Goal: Task Accomplishment & Management: Manage account settings

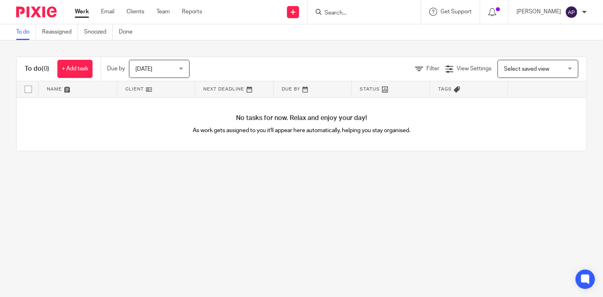
click at [348, 15] on input "Search" at bounding box center [360, 13] width 73 height 7
click at [343, 11] on input "post service" at bounding box center [360, 13] width 73 height 7
type input "postal service"
click at [375, 29] on link at bounding box center [372, 31] width 100 height 12
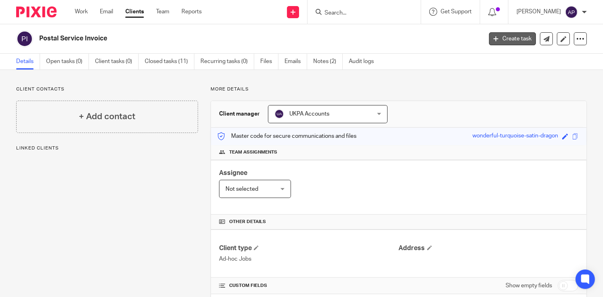
click at [512, 34] on link "Create task" at bounding box center [512, 38] width 47 height 13
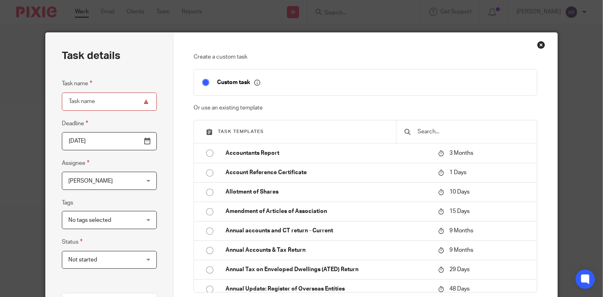
click at [72, 103] on input "Task name" at bounding box center [109, 102] width 95 height 18
paste input "MARIE ENTERPRISES LTD)"
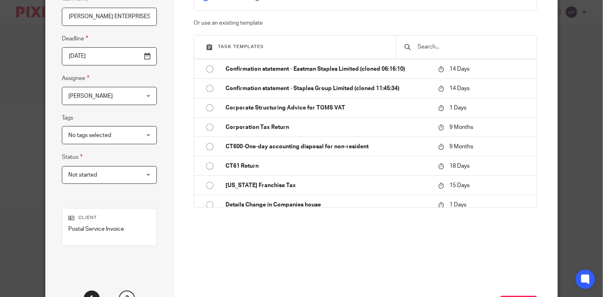
scroll to position [153, 0]
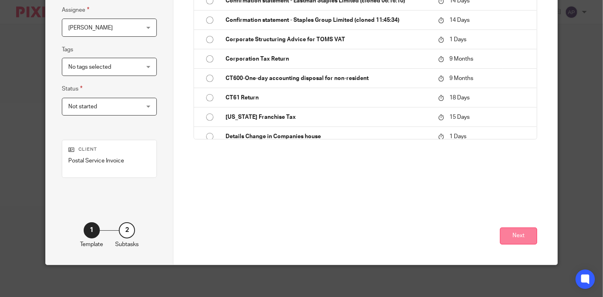
type input "MARIE ENTERPRISES LTD)"
click at [514, 239] on button "Next" at bounding box center [518, 236] width 37 height 17
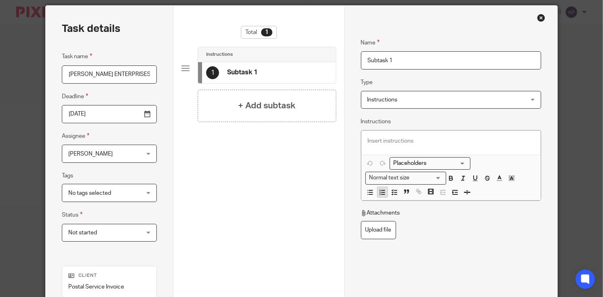
scroll to position [0, 0]
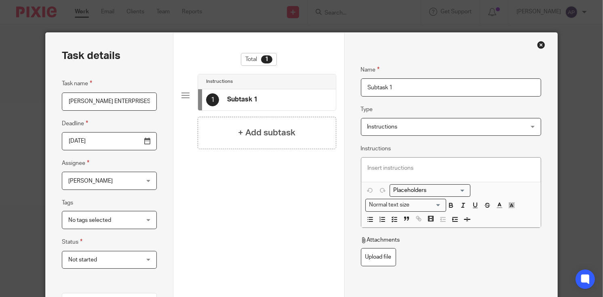
drag, startPoint x: 400, startPoint y: 90, endPoint x: 358, endPoint y: 88, distance: 42.1
click at [361, 88] on input "Subtask 1" at bounding box center [451, 87] width 181 height 18
click at [366, 89] on input "Name" at bounding box center [451, 87] width 181 height 18
paste input "Postal Document"
type input "Postal Document"
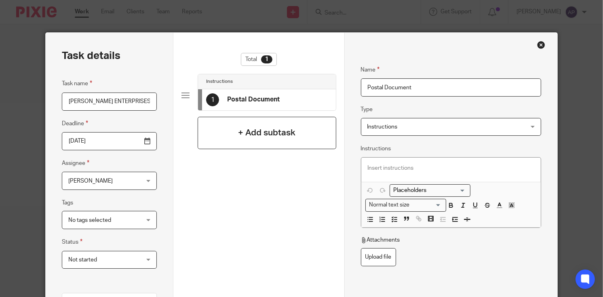
click at [267, 130] on h4 "+ Add subtask" at bounding box center [266, 133] width 57 height 13
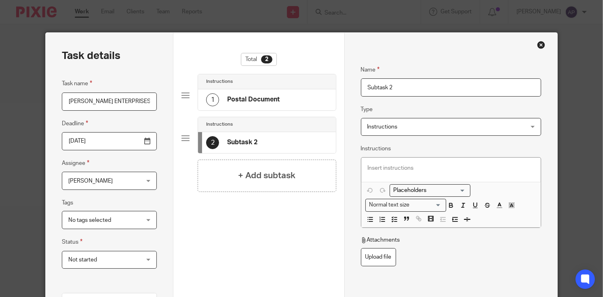
drag, startPoint x: 397, startPoint y: 84, endPoint x: 365, endPoint y: 85, distance: 32.8
click at [365, 85] on input "Subtask 2" at bounding box center [451, 87] width 181 height 18
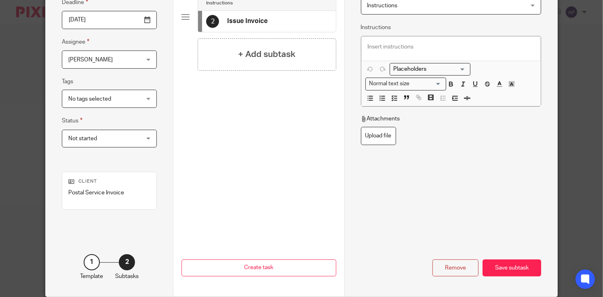
scroll to position [153, 0]
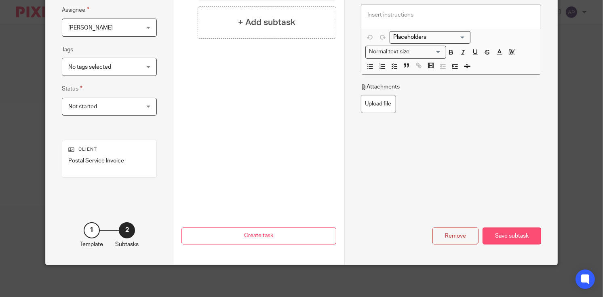
type input "Issue Invoice"
click at [505, 236] on div "Save subtask" at bounding box center [512, 236] width 59 height 17
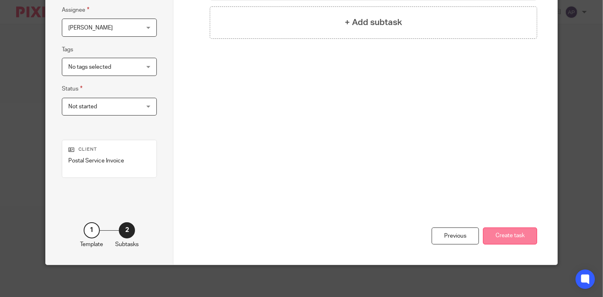
click at [521, 235] on button "Create task" at bounding box center [510, 236] width 54 height 17
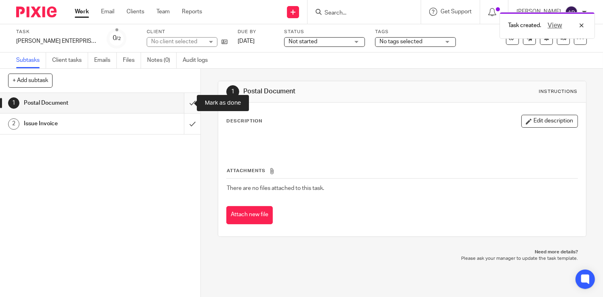
click at [184, 101] on input "submit" at bounding box center [100, 103] width 200 height 20
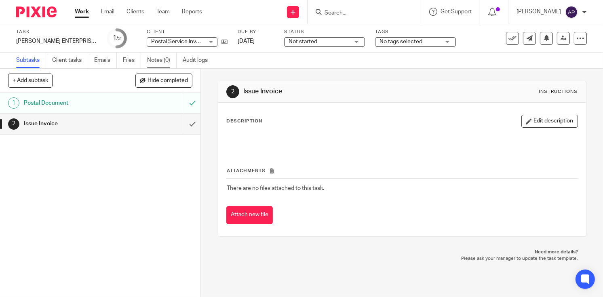
click at [152, 62] on link "Notes (0)" at bounding box center [162, 61] width 30 height 16
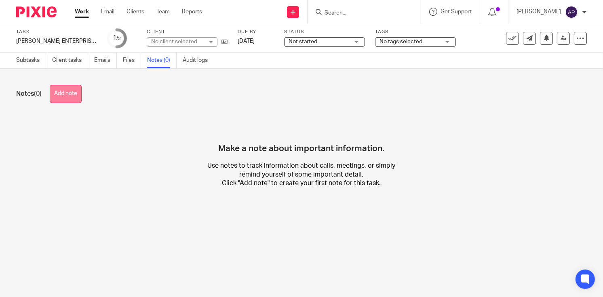
click at [71, 93] on button "Add note" at bounding box center [66, 94] width 32 height 18
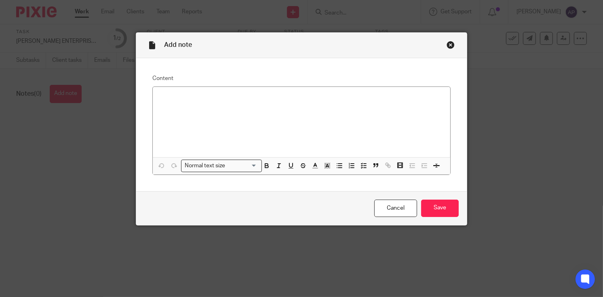
click at [156, 91] on div at bounding box center [302, 122] width 298 height 70
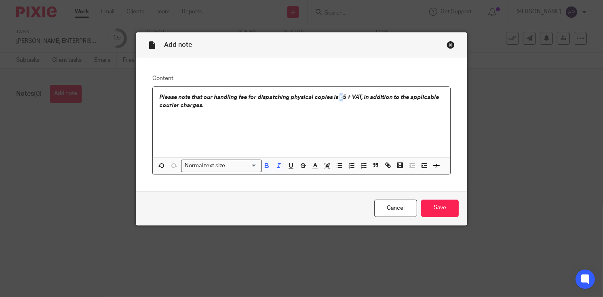
click at [337, 98] on em "Please note that our handling fee for dispatching physical copies is £5 + VAT, …" at bounding box center [299, 102] width 281 height 14
copy em "£"
click at [334, 97] on em "Please note that our handling fee for dispatching physical copies is £5 + VAT, …" at bounding box center [299, 102] width 281 height 14
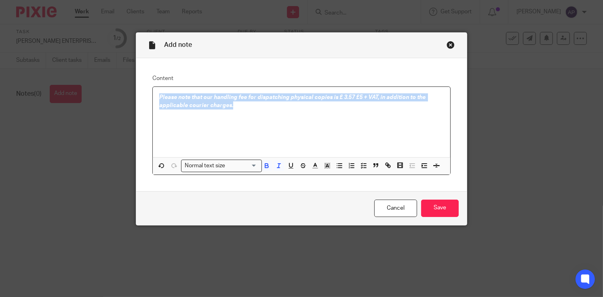
drag, startPoint x: 154, startPoint y: 98, endPoint x: 236, endPoint y: 108, distance: 82.3
click at [236, 108] on div "Please note that our handling fee for dispatching physical copies is £ 3.57 £5 …" at bounding box center [302, 122] width 298 height 70
copy em "Please note that our handling fee for dispatching physical copies is £ 3.57 £5 …"
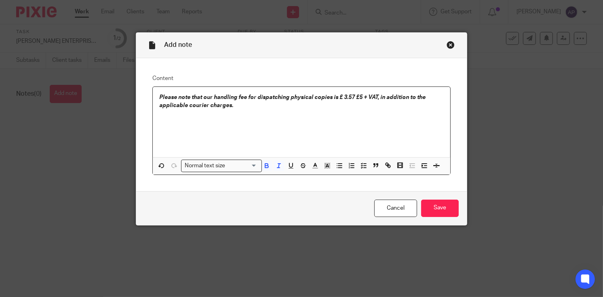
click at [353, 111] on p at bounding box center [301, 114] width 285 height 8
click at [365, 97] on em "Please note that our handling fee for dispatching physical copies is £ 3.57 £5 …" at bounding box center [293, 102] width 268 height 14
click at [351, 97] on em "Please note that our handling fee for dispatching physical copies is £ 3.57 £5 …" at bounding box center [290, 102] width 263 height 14
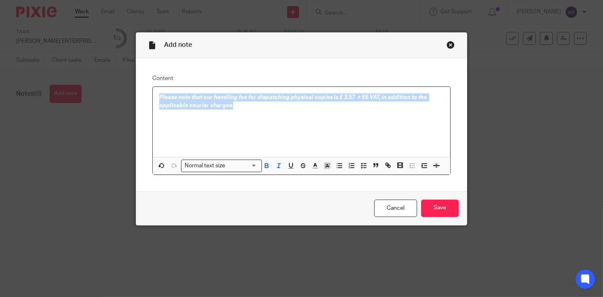
drag, startPoint x: 155, startPoint y: 95, endPoint x: 229, endPoint y: 106, distance: 74.9
click at [229, 106] on div "Please note that our handling fee for dispatching physical copies is £ 3.57 + £…" at bounding box center [302, 122] width 298 height 70
click at [263, 165] on icon "button" at bounding box center [266, 165] width 7 height 7
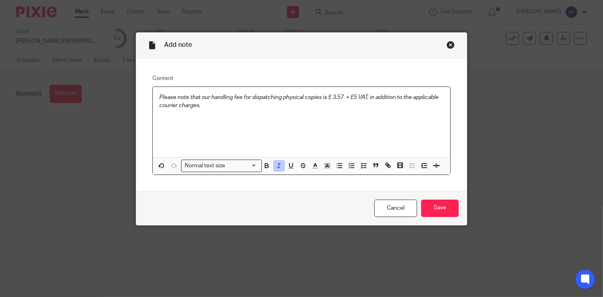
click at [279, 165] on icon "button" at bounding box center [278, 165] width 7 height 7
click at [343, 98] on p "Please note that our handling fee for dispatching physical copies is £ 3.57 + £…" at bounding box center [301, 101] width 285 height 17
click at [436, 206] on input "Save" at bounding box center [440, 208] width 38 height 17
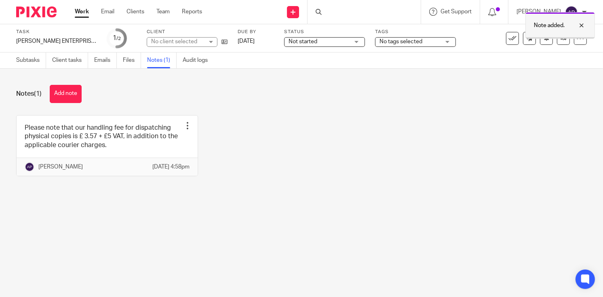
drag, startPoint x: 0, startPoint y: 0, endPoint x: 556, endPoint y: 38, distance: 557.0
click at [556, 38] on div at bounding box center [560, 37] width 69 height 1
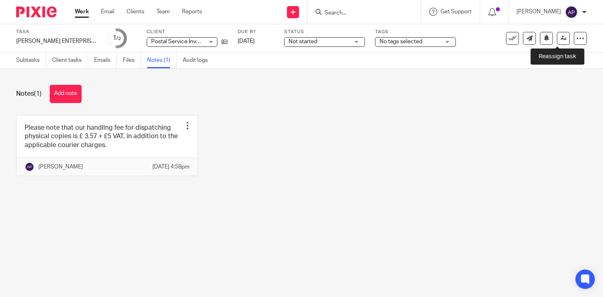
click at [561, 38] on icon at bounding box center [564, 38] width 6 height 6
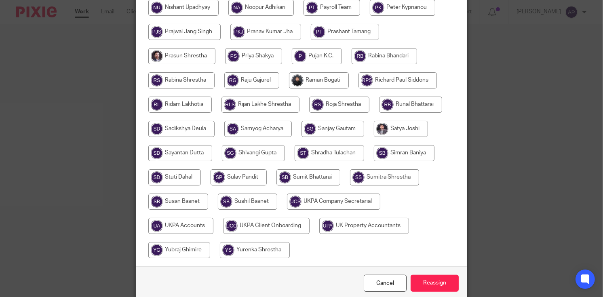
scroll to position [473, 0]
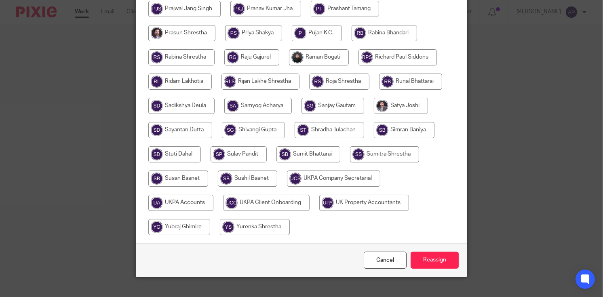
click at [187, 195] on input "radio" at bounding box center [180, 203] width 65 height 16
radio input "true"
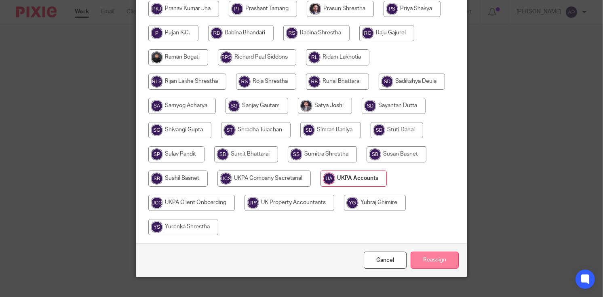
click at [438, 252] on input "Reassign" at bounding box center [435, 260] width 48 height 17
